Goal: Task Accomplishment & Management: Manage account settings

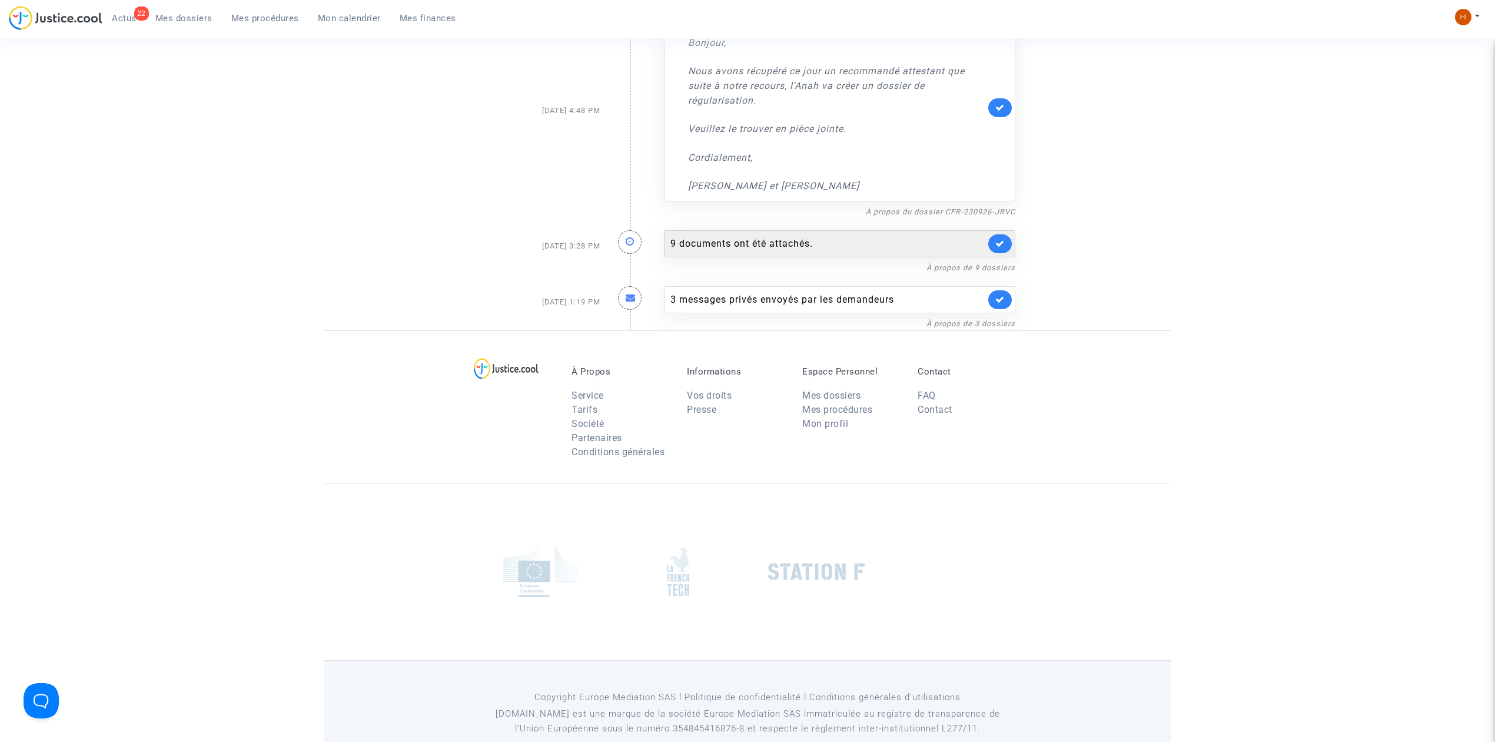
click at [751, 230] on div "9 documents ont été attachés." at bounding box center [839, 243] width 351 height 27
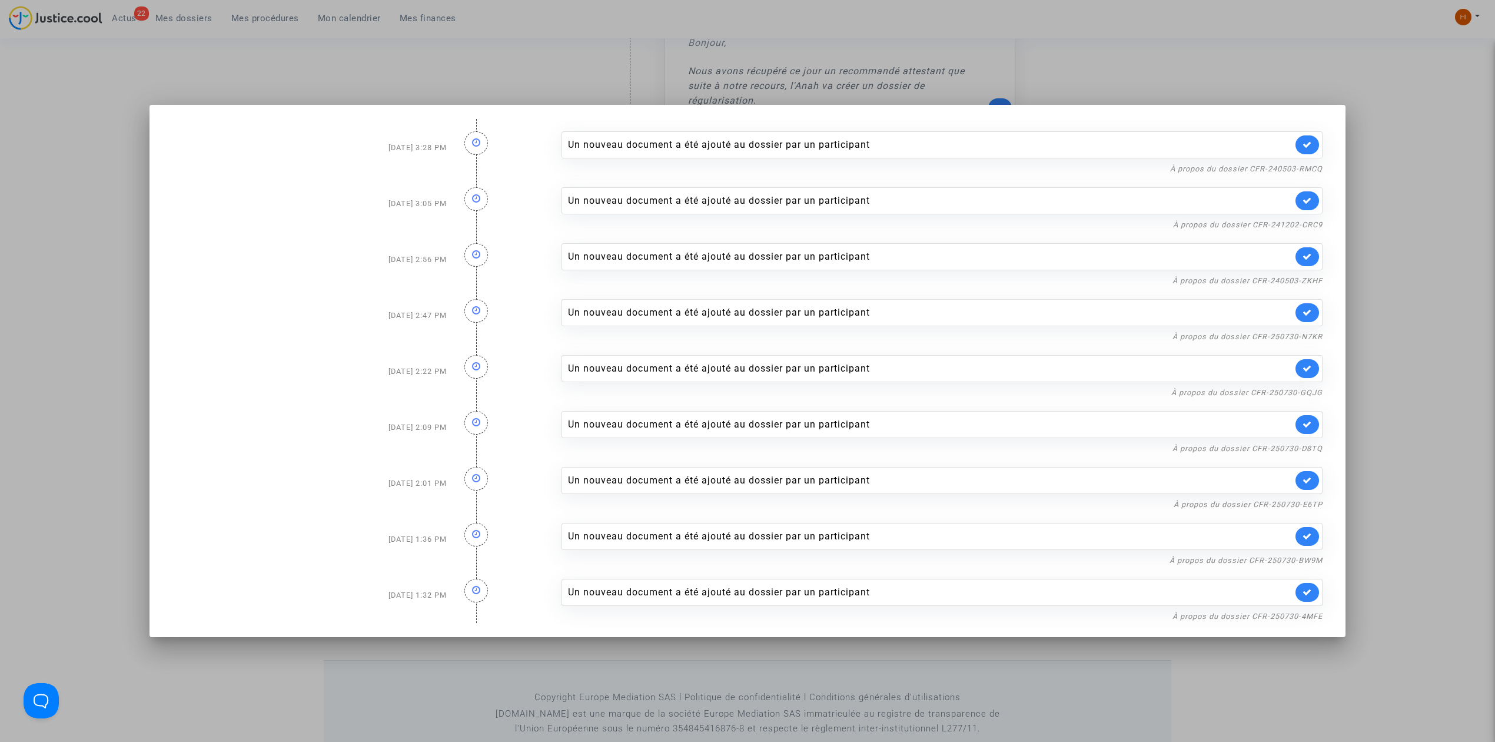
click at [105, 161] on div at bounding box center [747, 371] width 1495 height 742
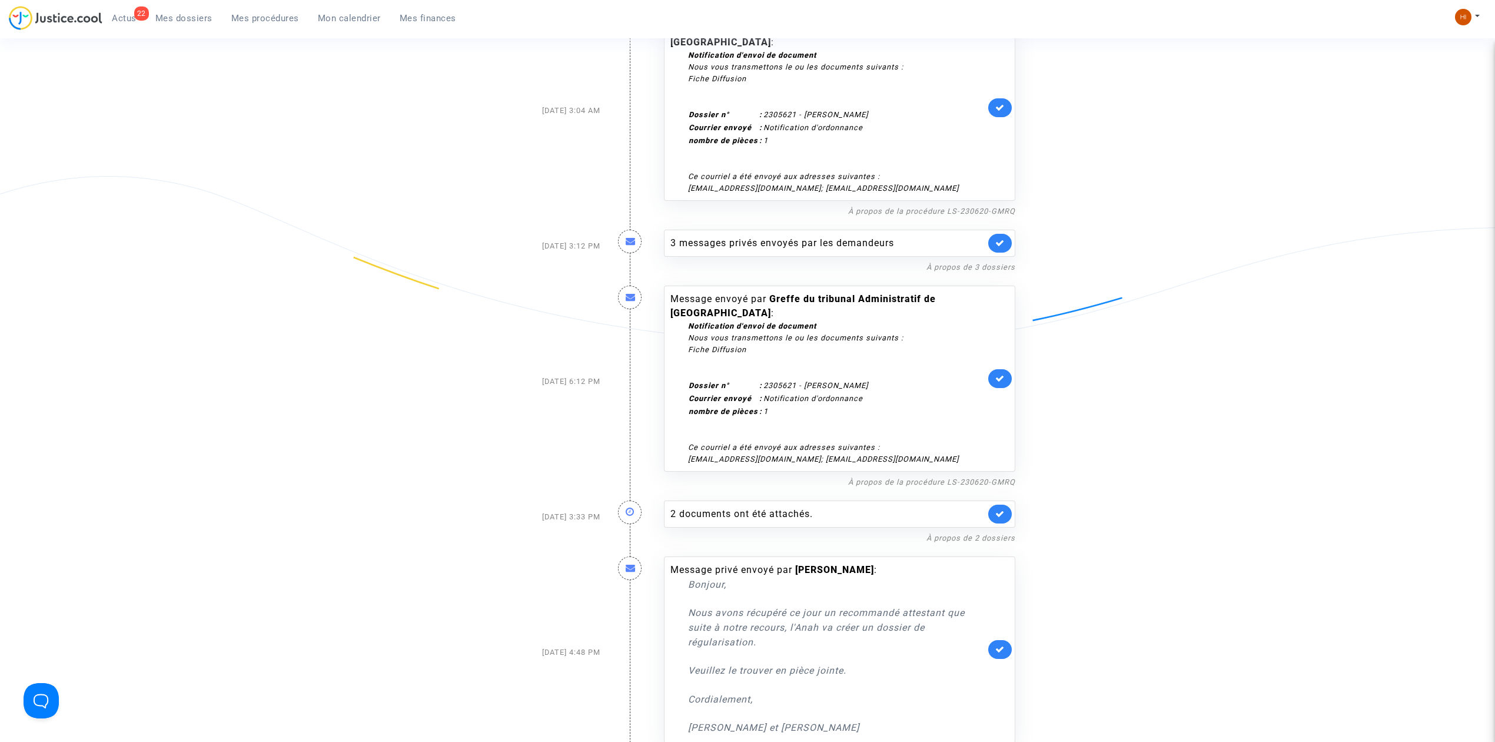
scroll to position [255, 0]
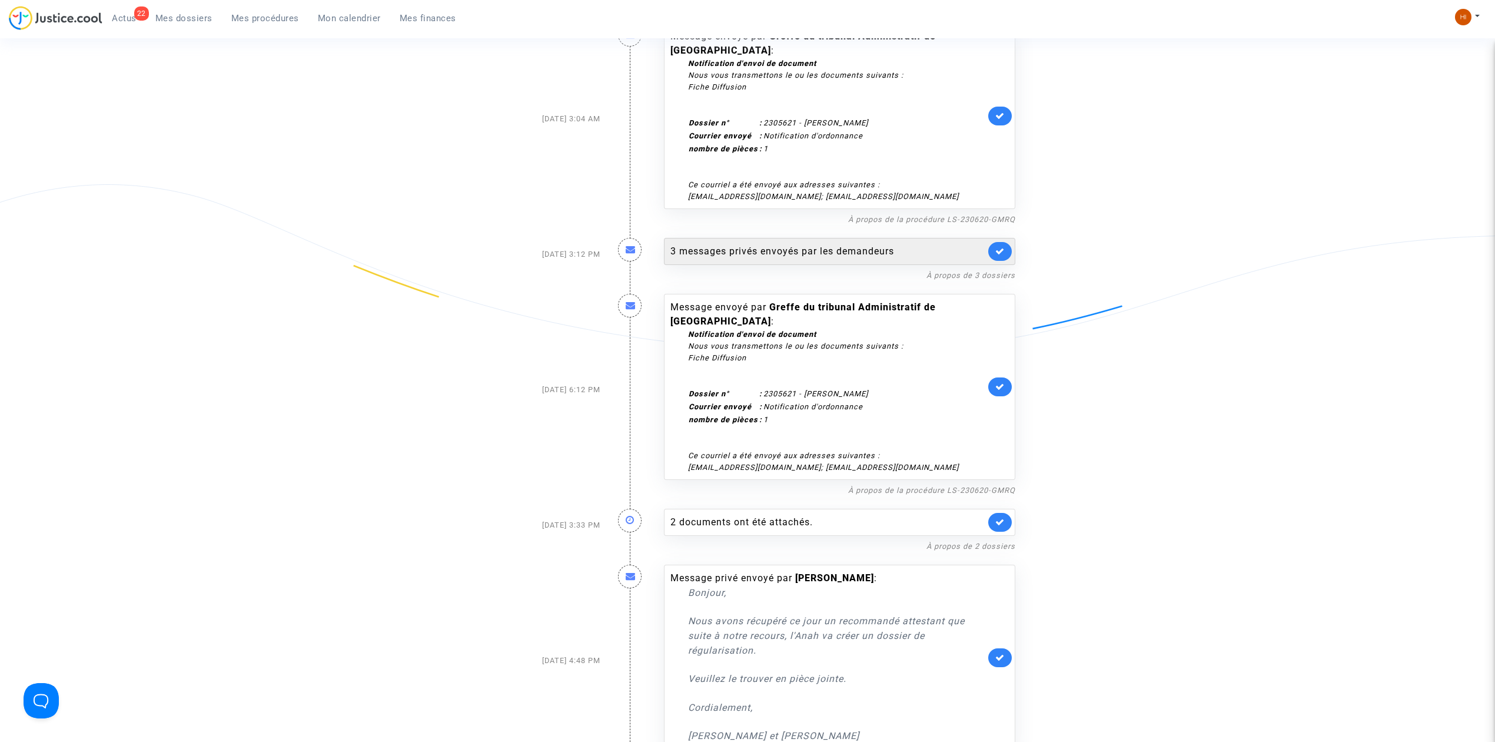
click at [835, 244] on div "3 messages privés envoyés par les demandeurs" at bounding box center [827, 251] width 315 height 14
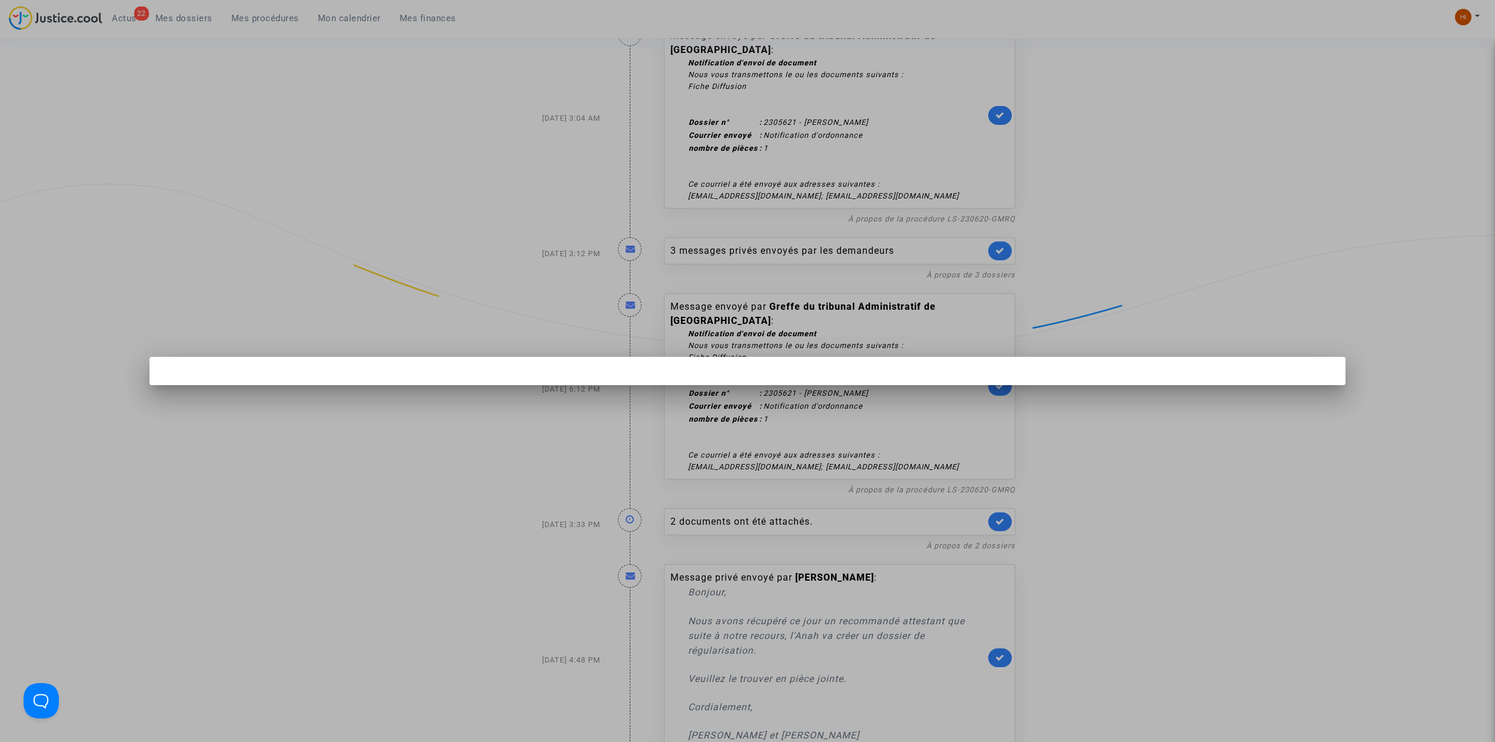
scroll to position [0, 0]
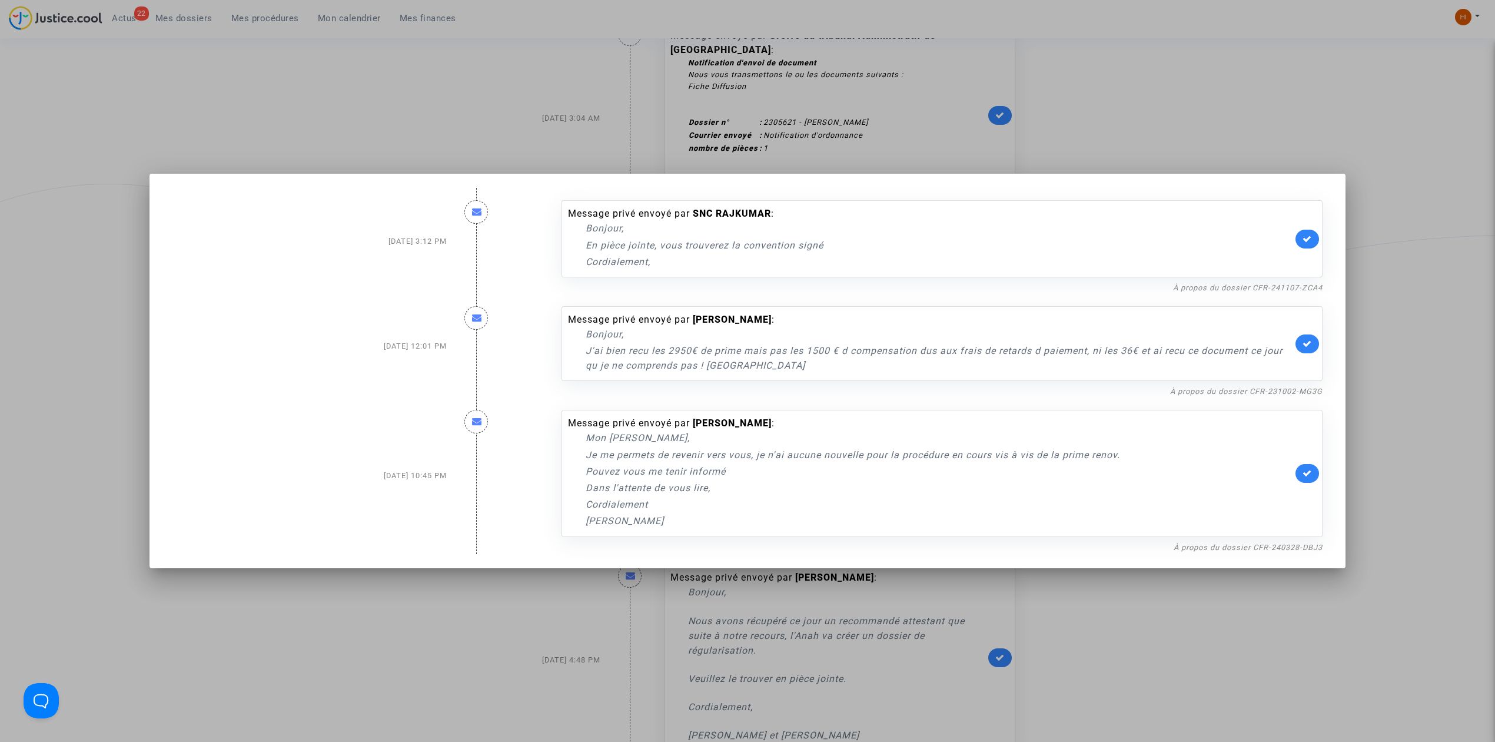
click at [340, 77] on div at bounding box center [747, 371] width 1495 height 742
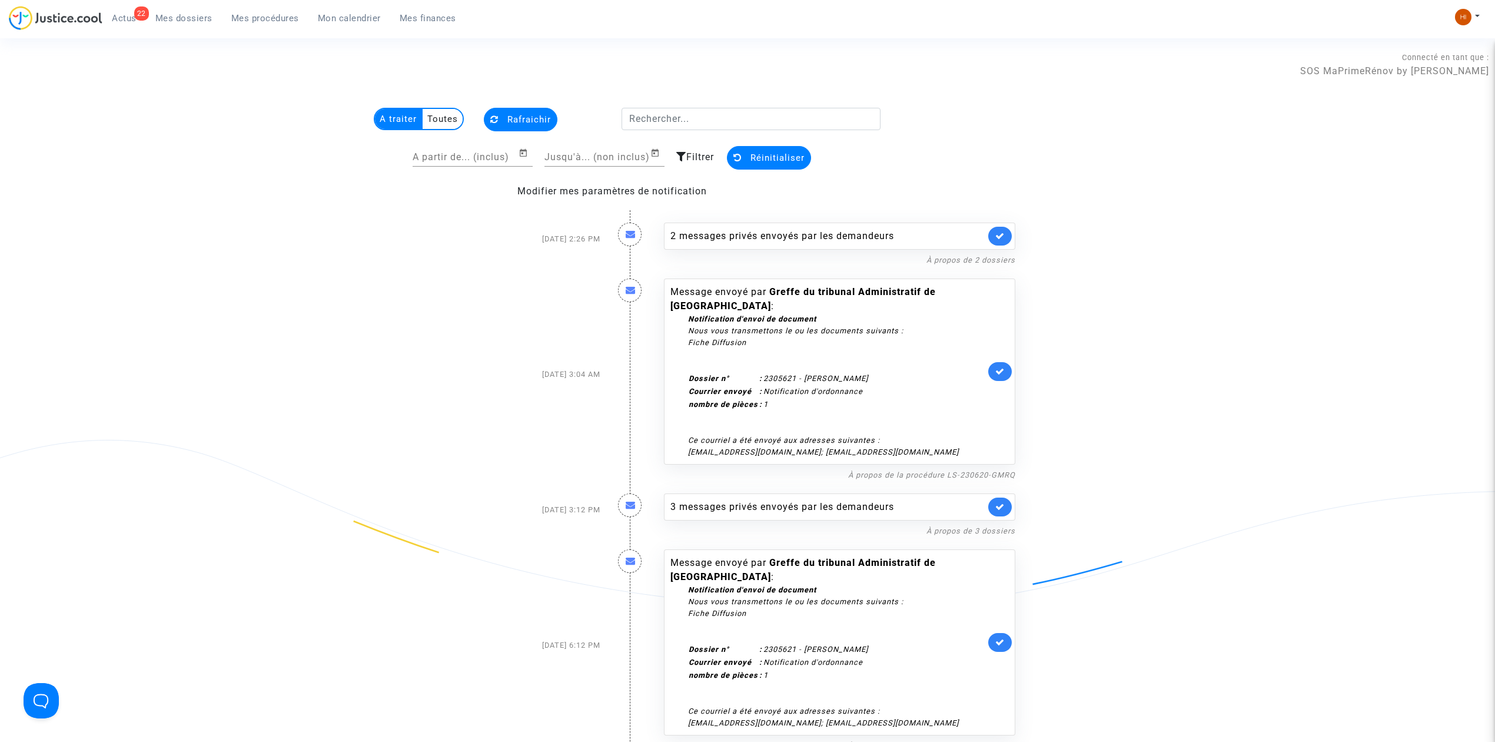
scroll to position [255, 0]
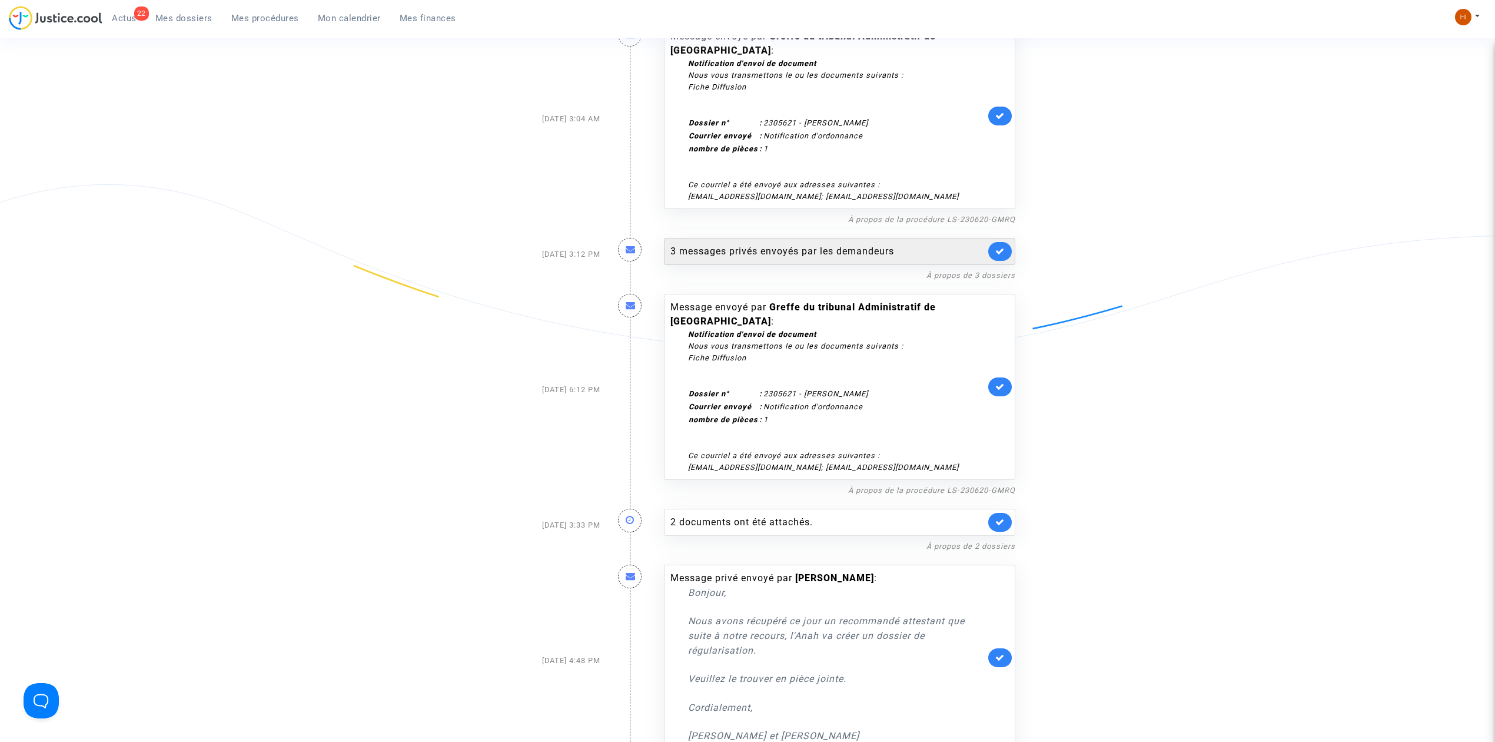
click at [695, 245] on div "3 messages privés envoyés par les demandeurs" at bounding box center [839, 251] width 351 height 27
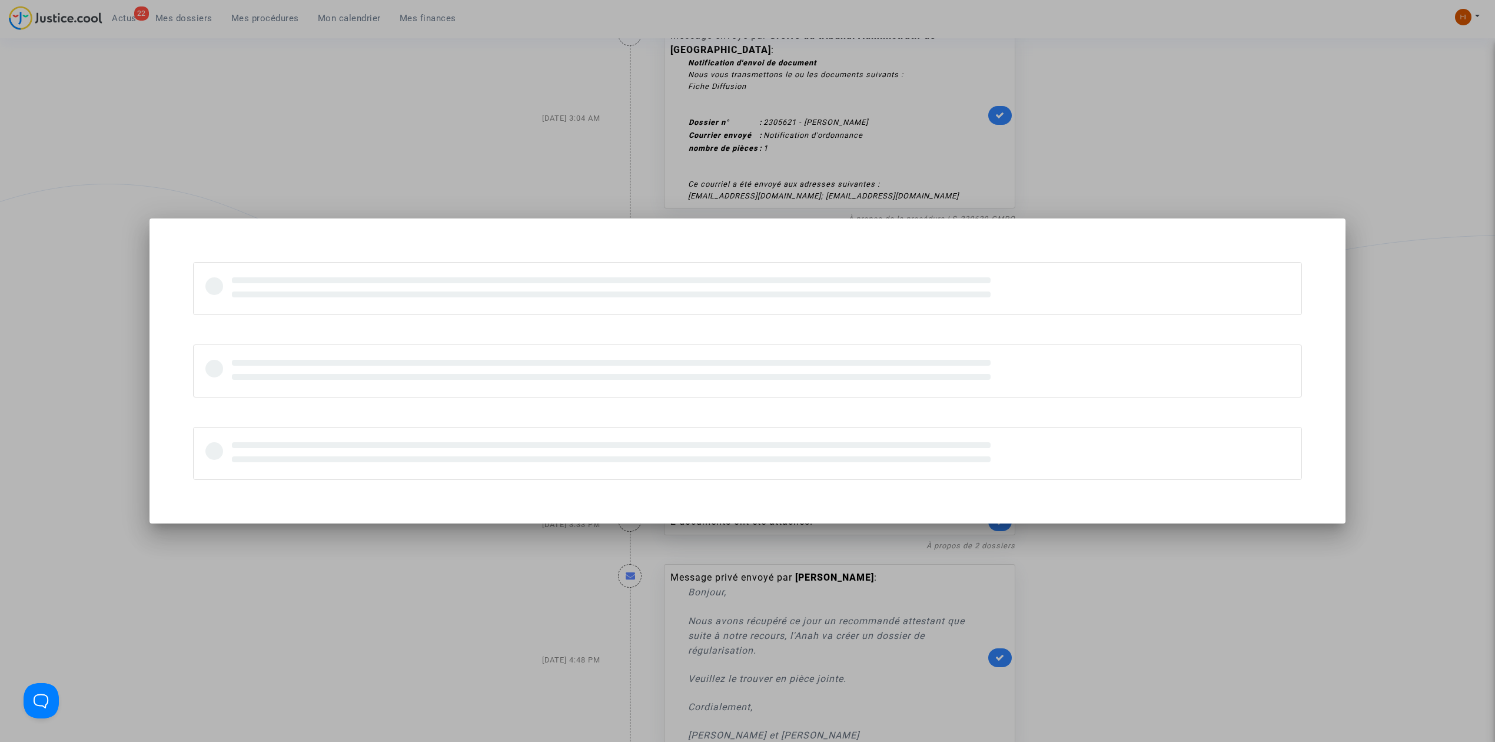
scroll to position [0, 0]
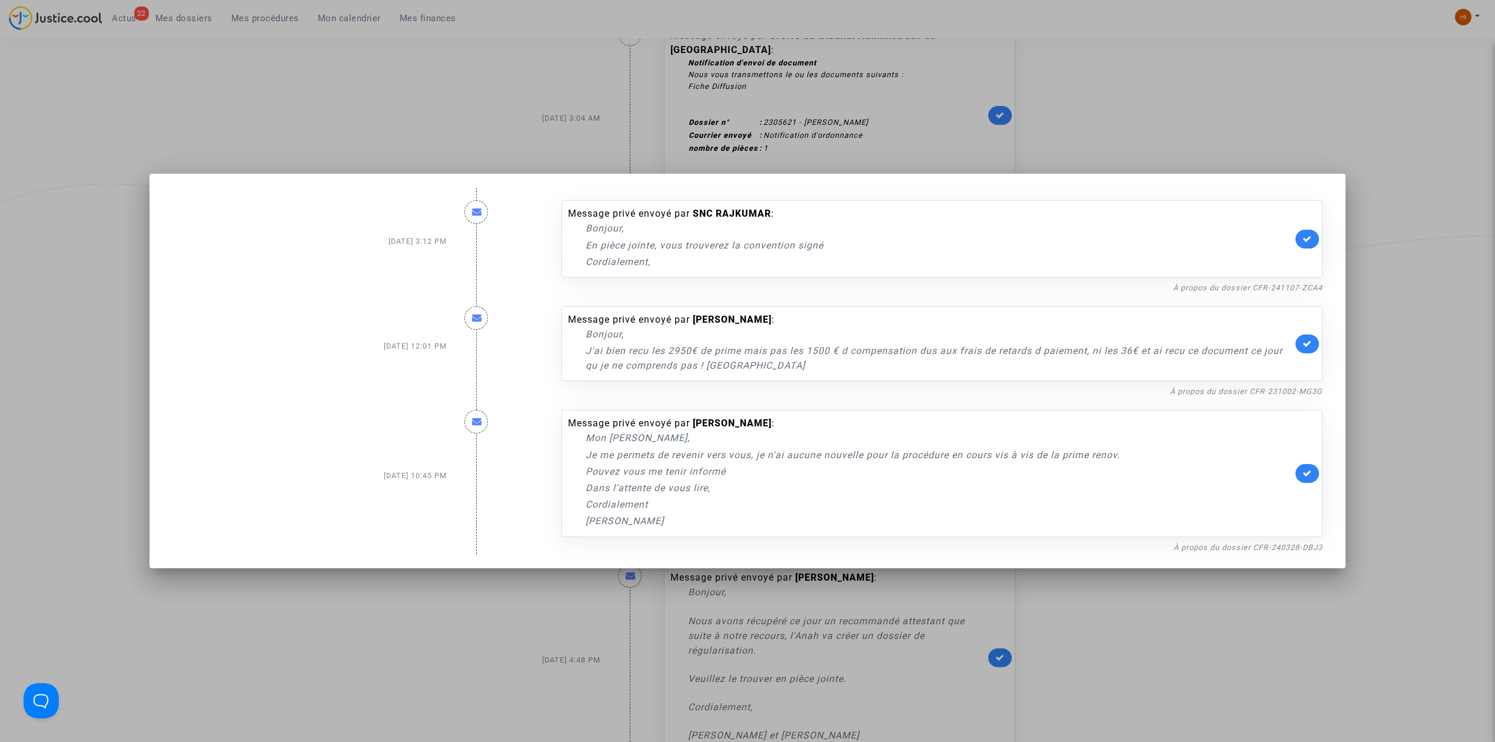
click at [594, 85] on div at bounding box center [747, 371] width 1495 height 742
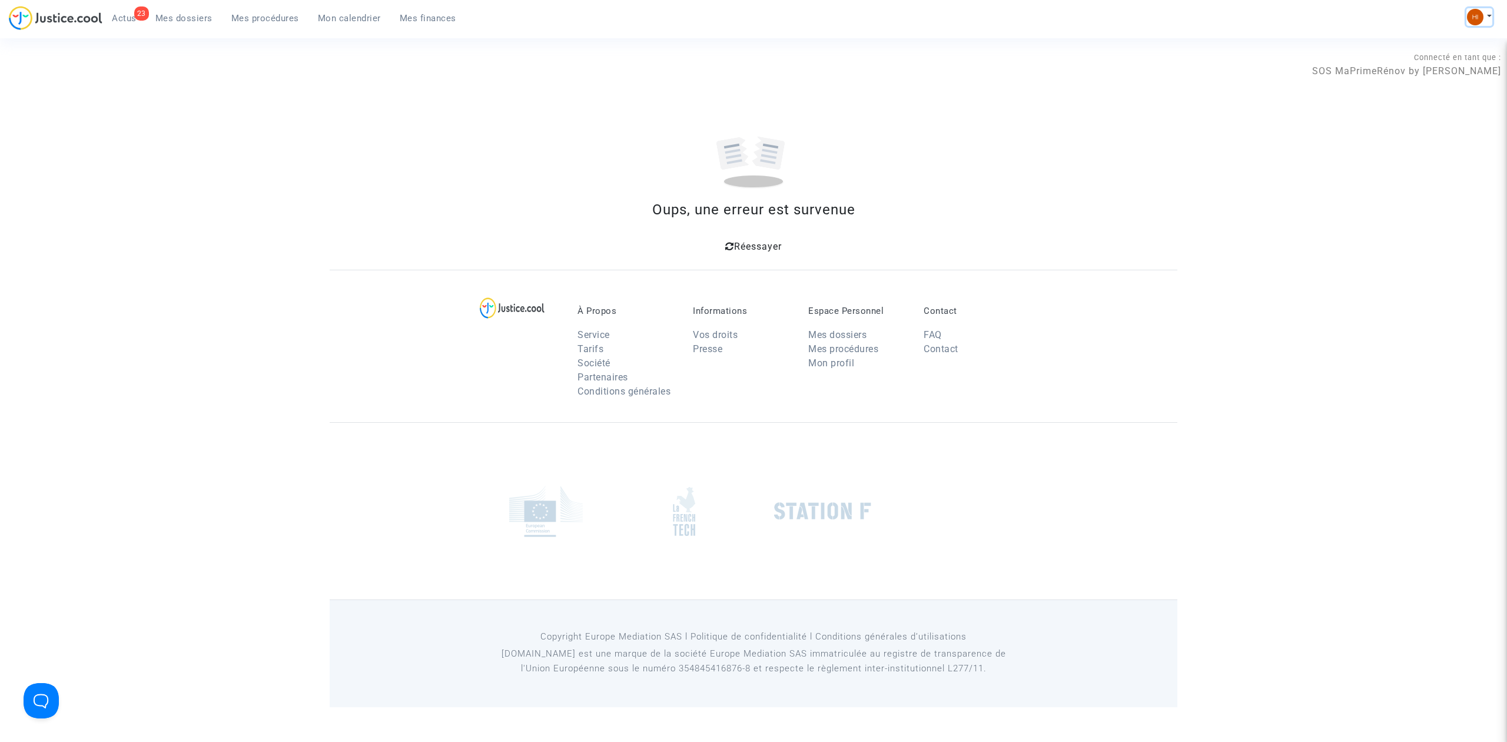
drag, startPoint x: 1475, startPoint y: 11, endPoint x: 1469, endPoint y: 13, distance: 6.3
click at [1474, 11] on img at bounding box center [1475, 17] width 16 height 16
click at [1404, 55] on link "Changer de compte" at bounding box center [1431, 60] width 119 height 19
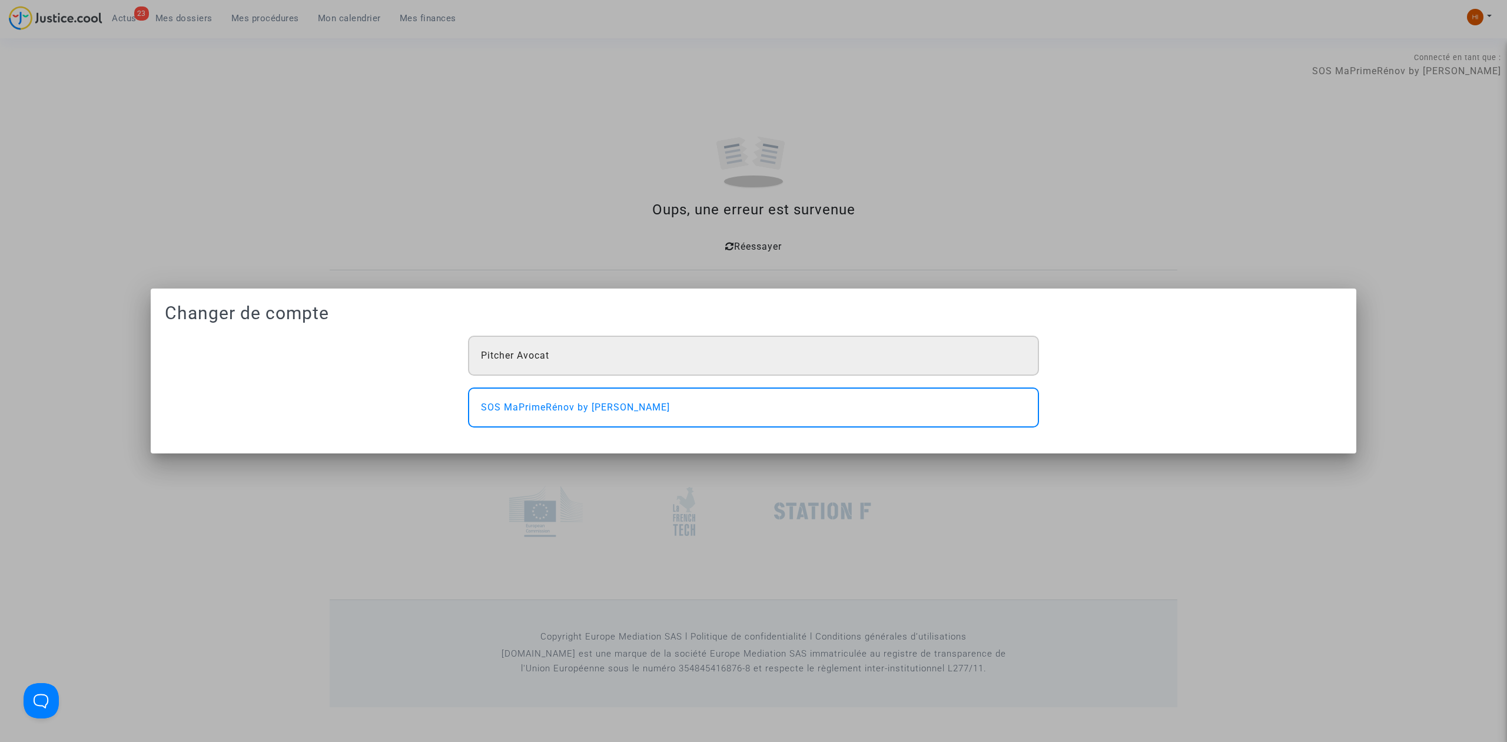
click at [831, 365] on div "Pitcher Avocat" at bounding box center [753, 355] width 571 height 40
